Goal: Register for event/course

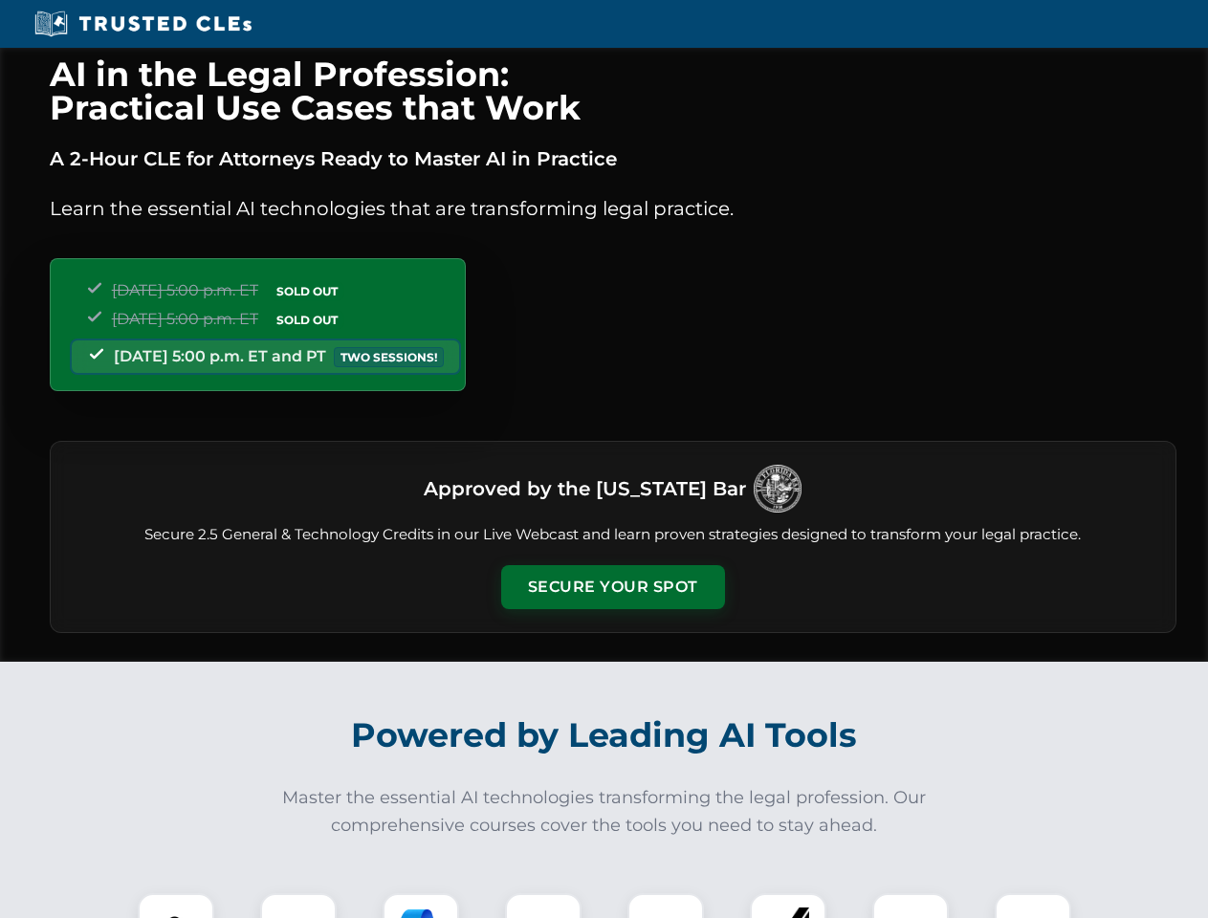
click at [612, 587] on button "Secure Your Spot" at bounding box center [613, 587] width 224 height 44
click at [176, 906] on img at bounding box center [175, 931] width 55 height 55
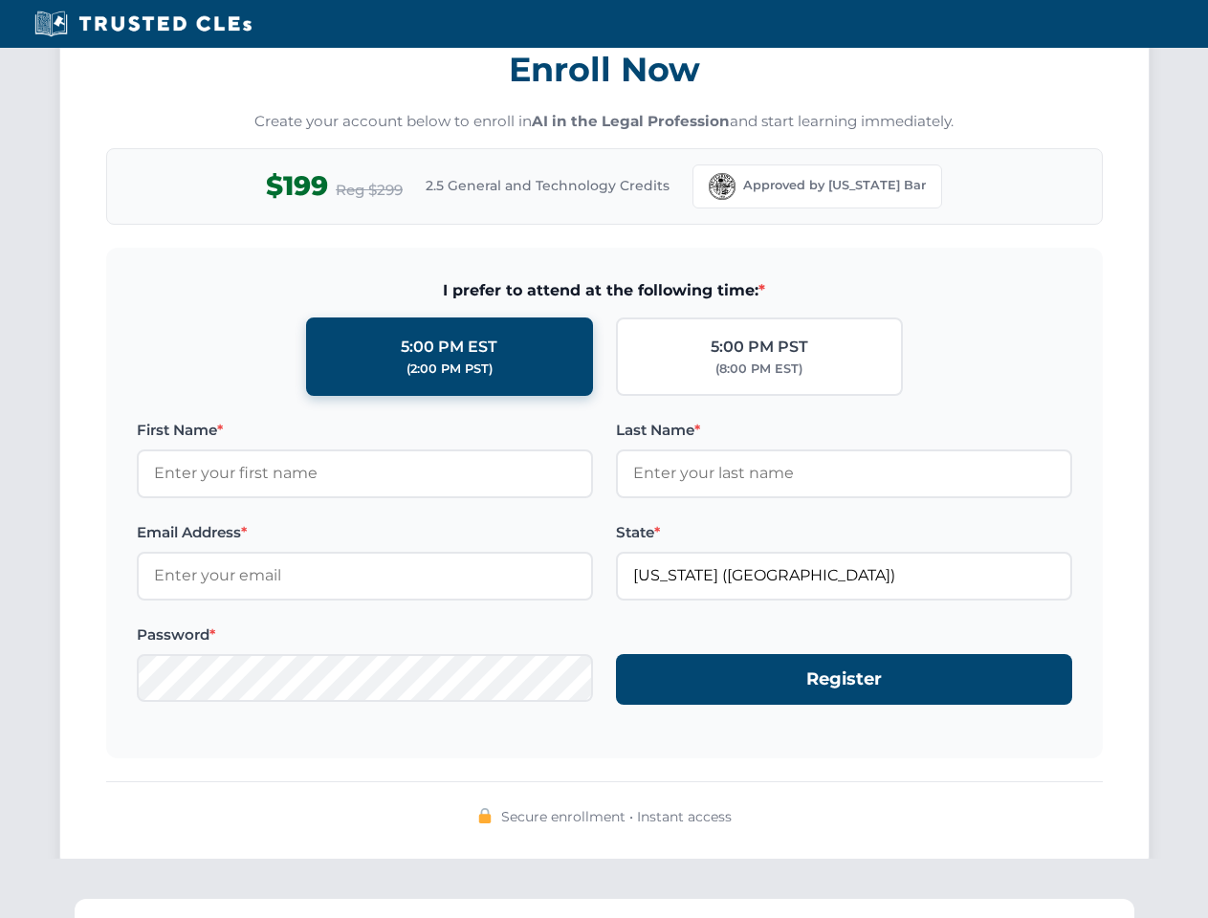
scroll to position [1878, 0]
